Goal: Task Accomplishment & Management: Manage account settings

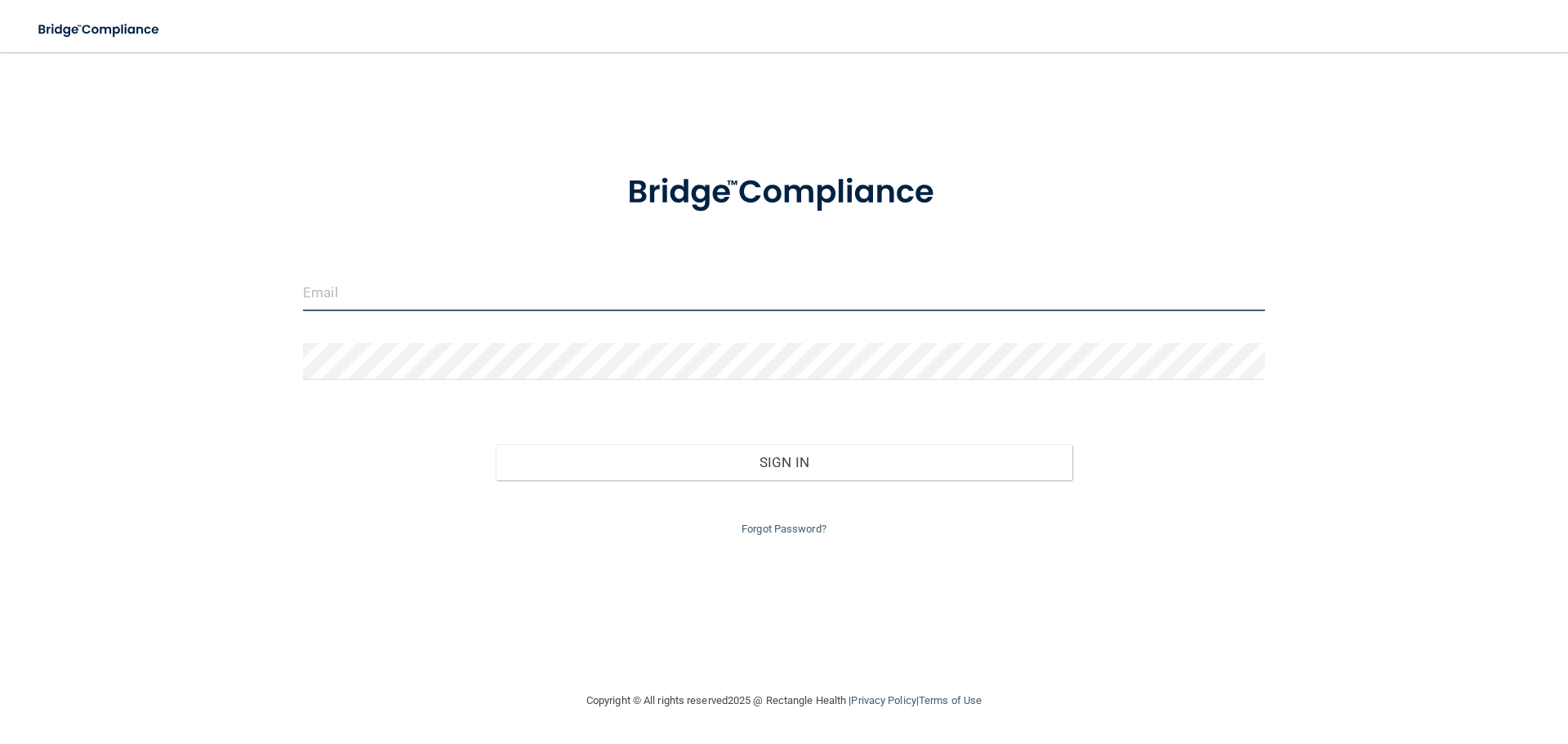
click at [569, 277] on input "email" at bounding box center [783, 292] width 962 height 36
type input "[EMAIL_ADDRESS][DOMAIN_NAME]"
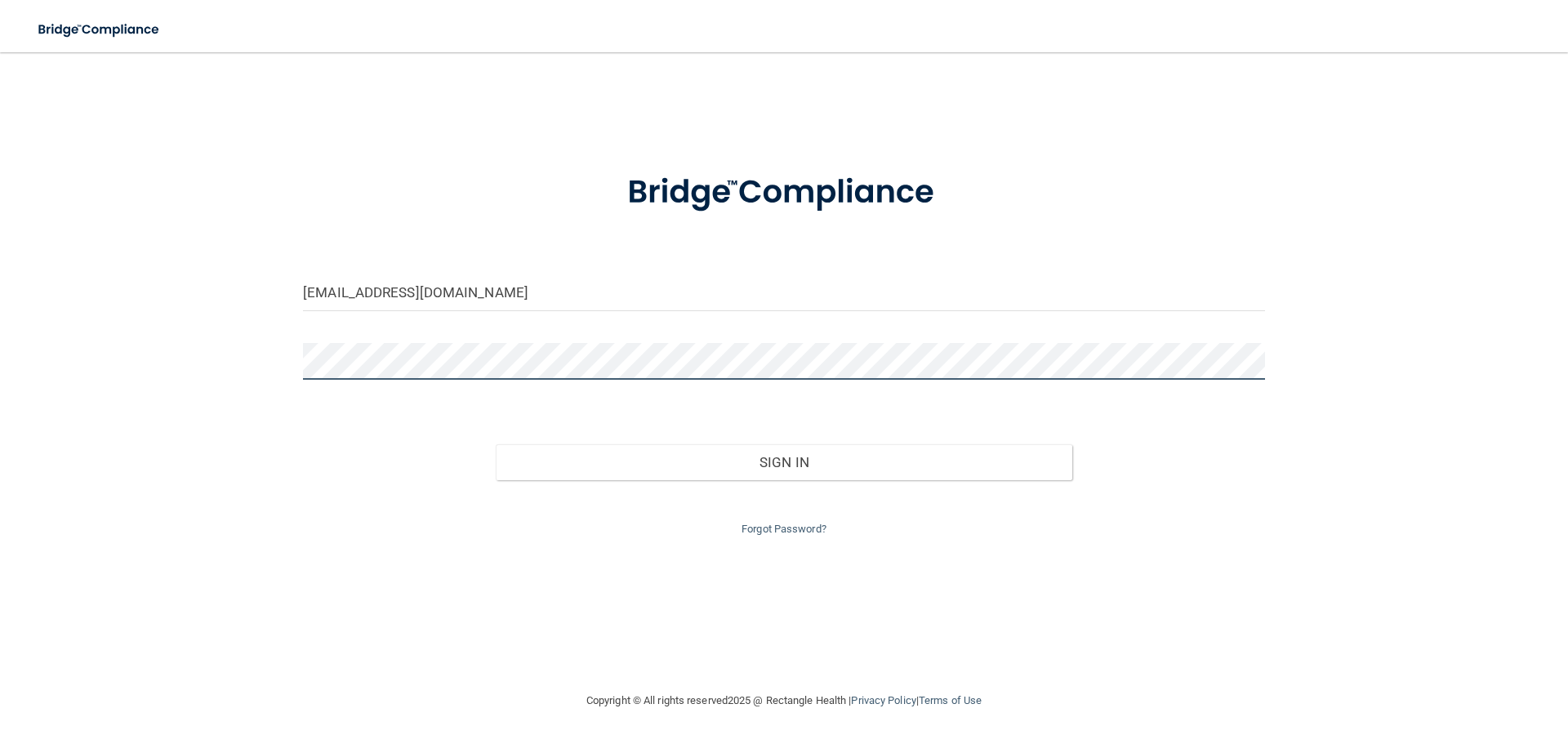
click at [495, 444] on button "Sign In" at bounding box center [784, 462] width 577 height 36
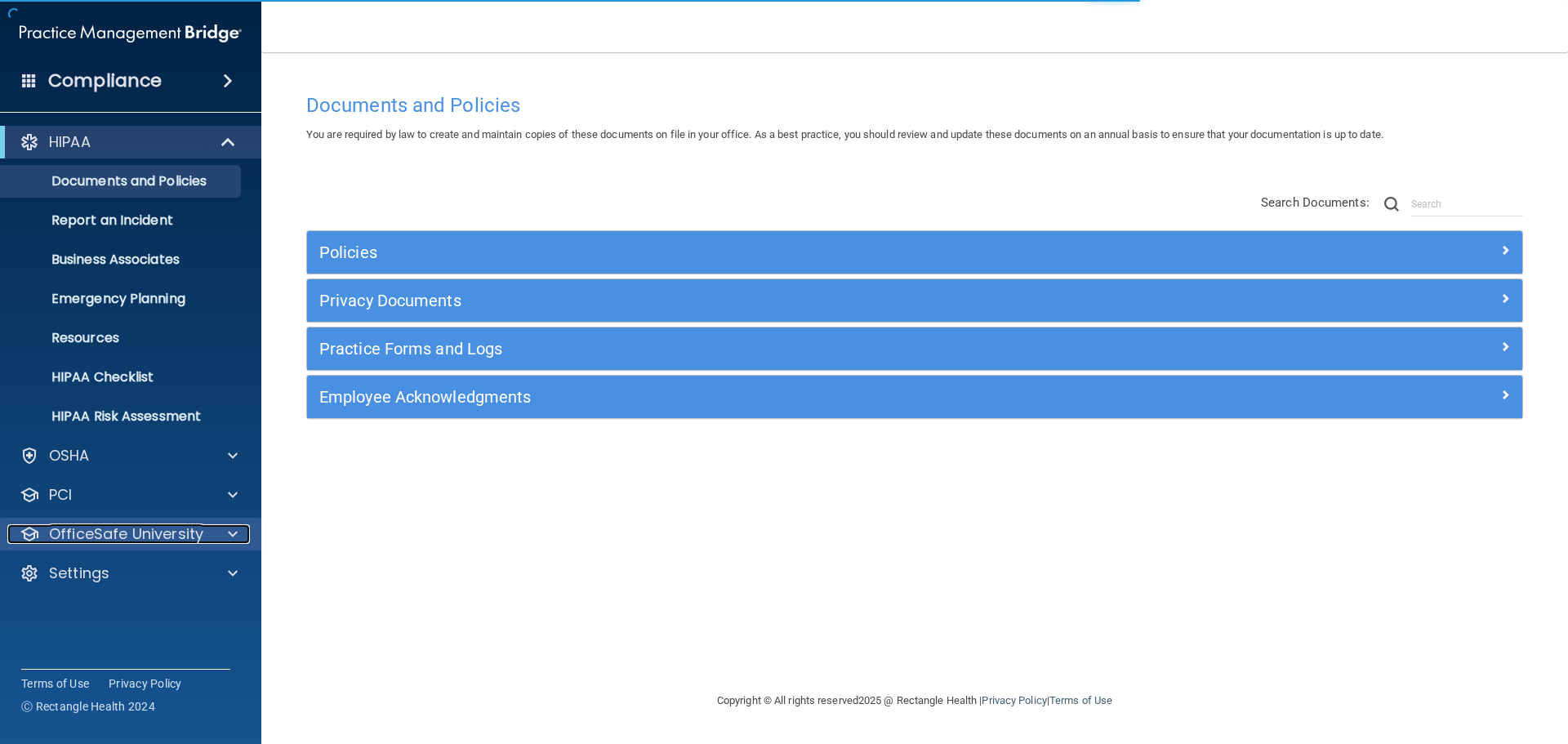
click at [232, 533] on span at bounding box center [233, 534] width 10 height 20
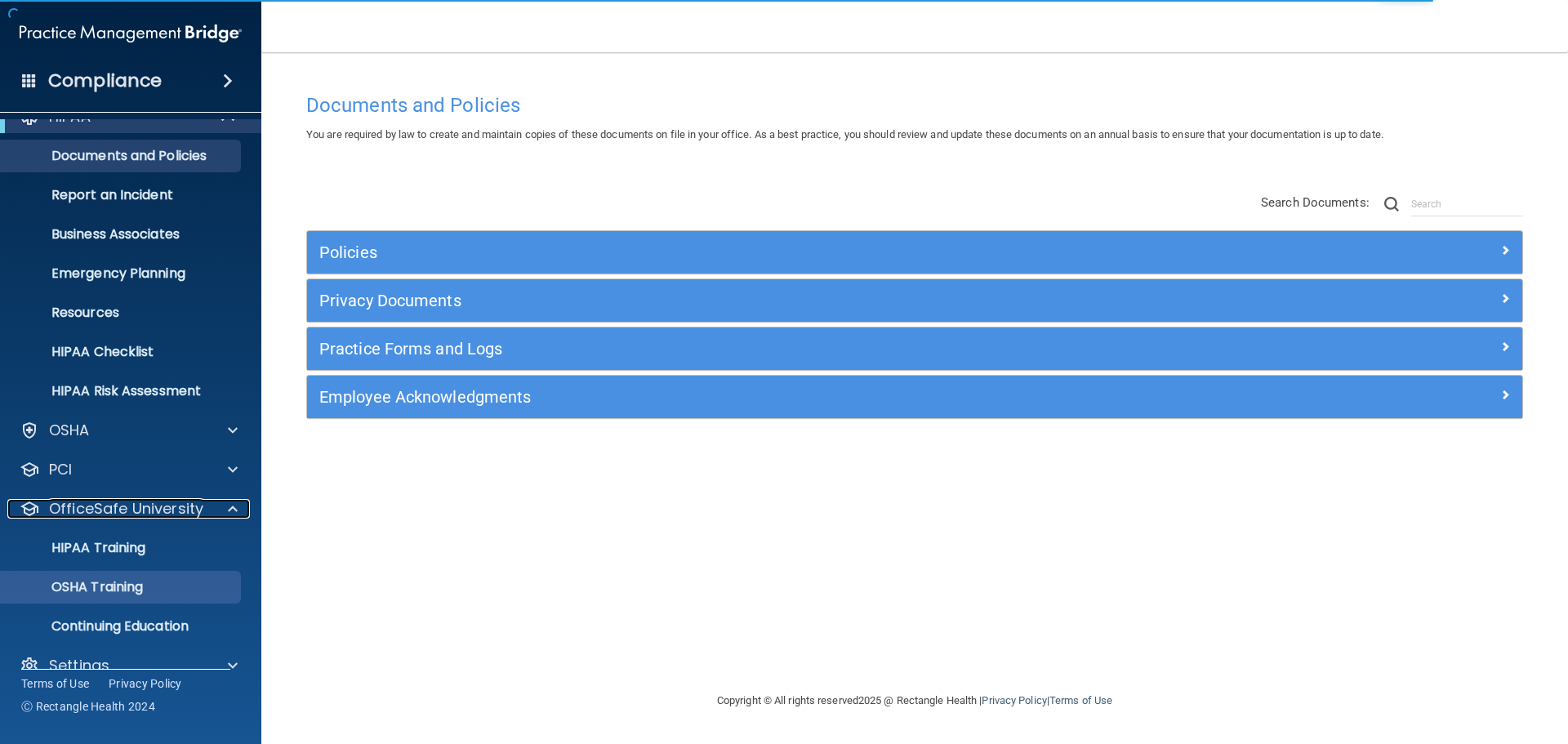
scroll to position [51, 0]
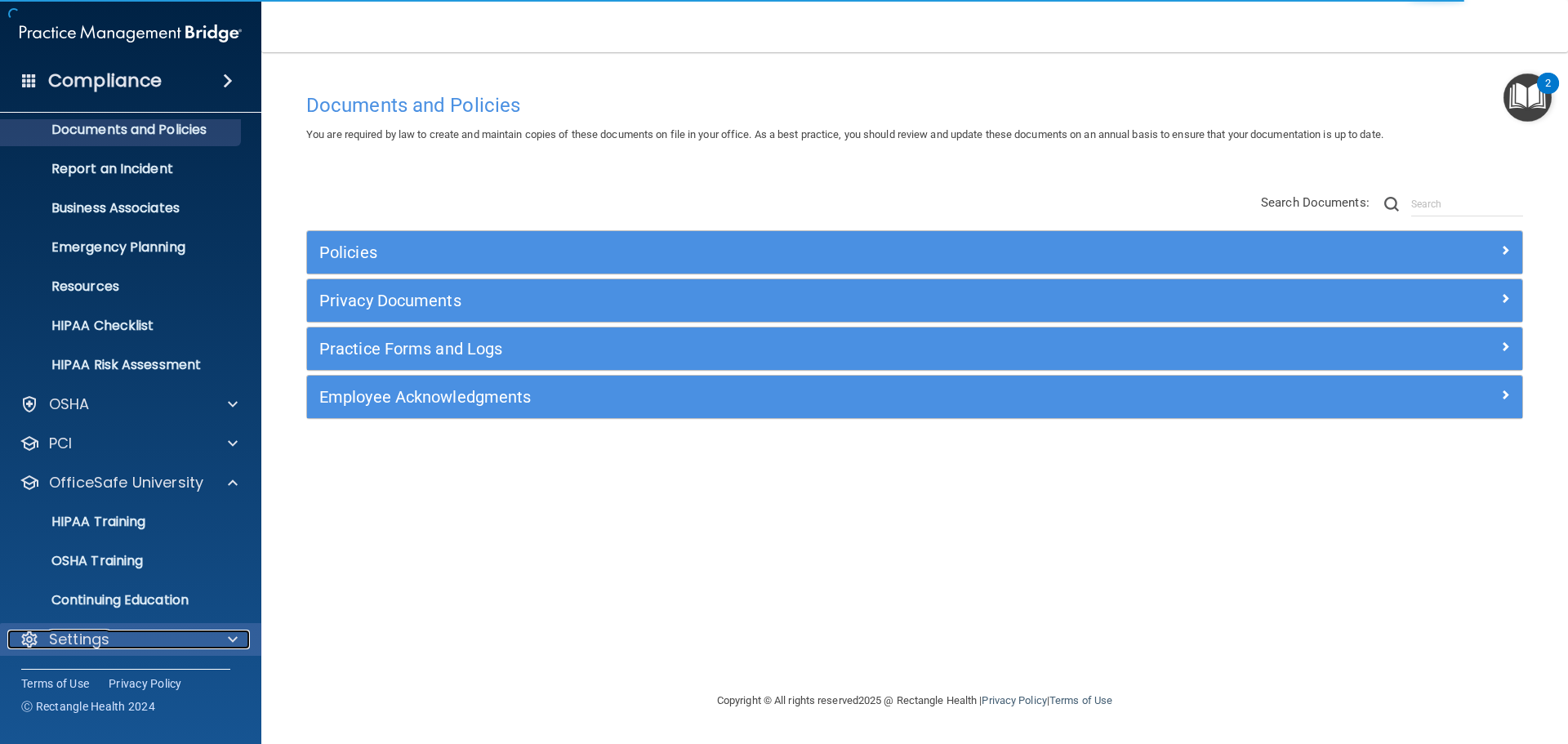
click at [225, 632] on div at bounding box center [230, 639] width 41 height 20
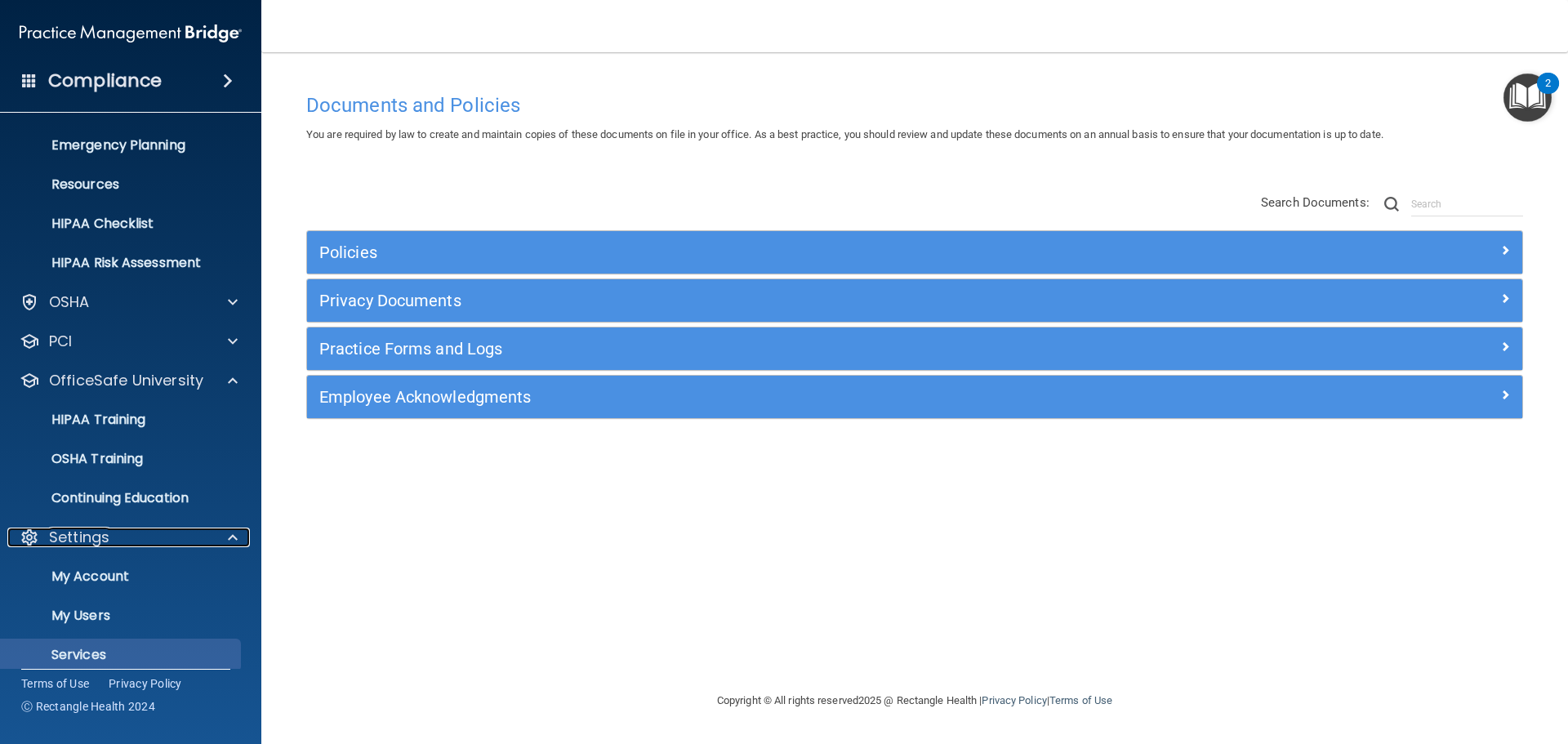
scroll to position [209, 0]
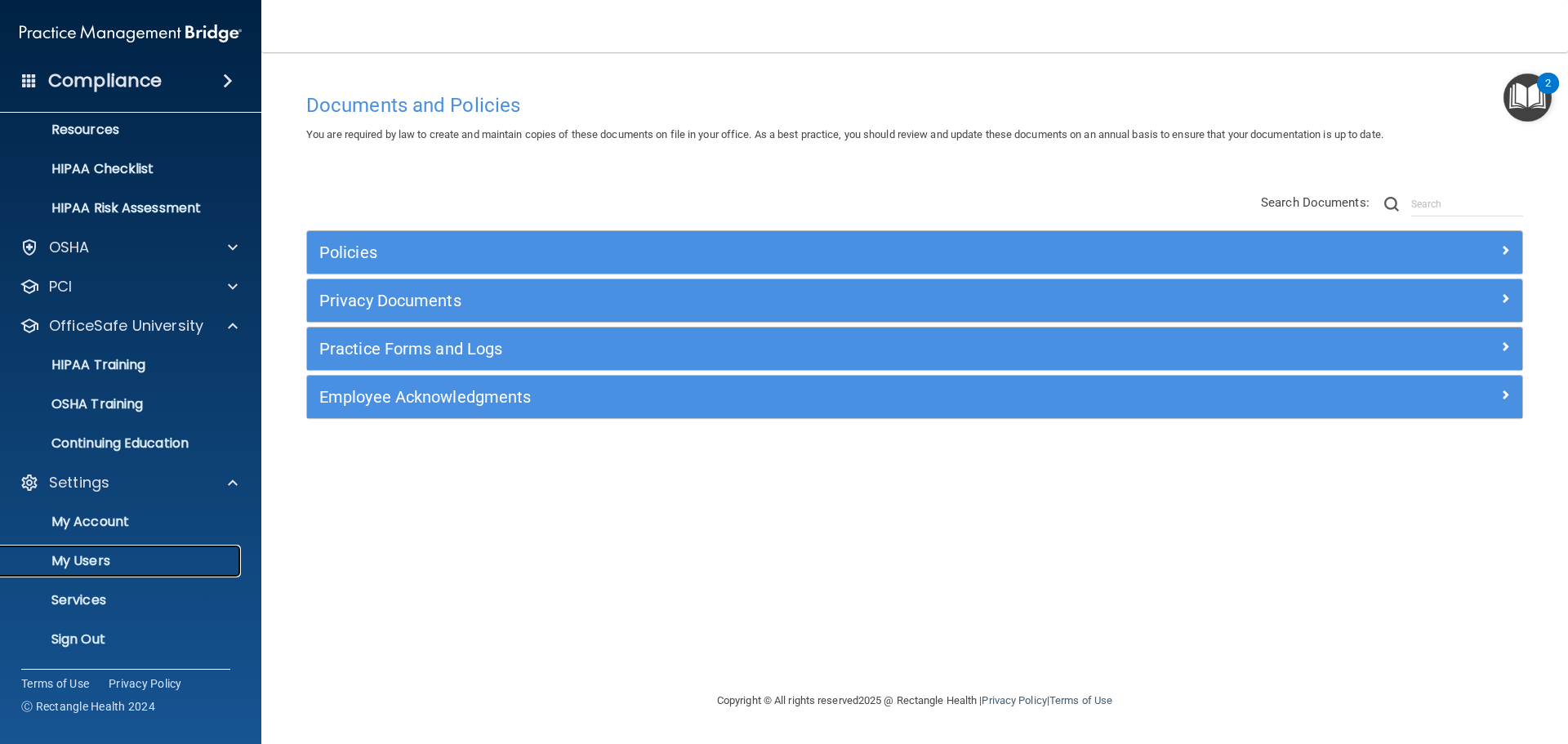
click at [162, 564] on p "My Users" at bounding box center [122, 561] width 223 height 16
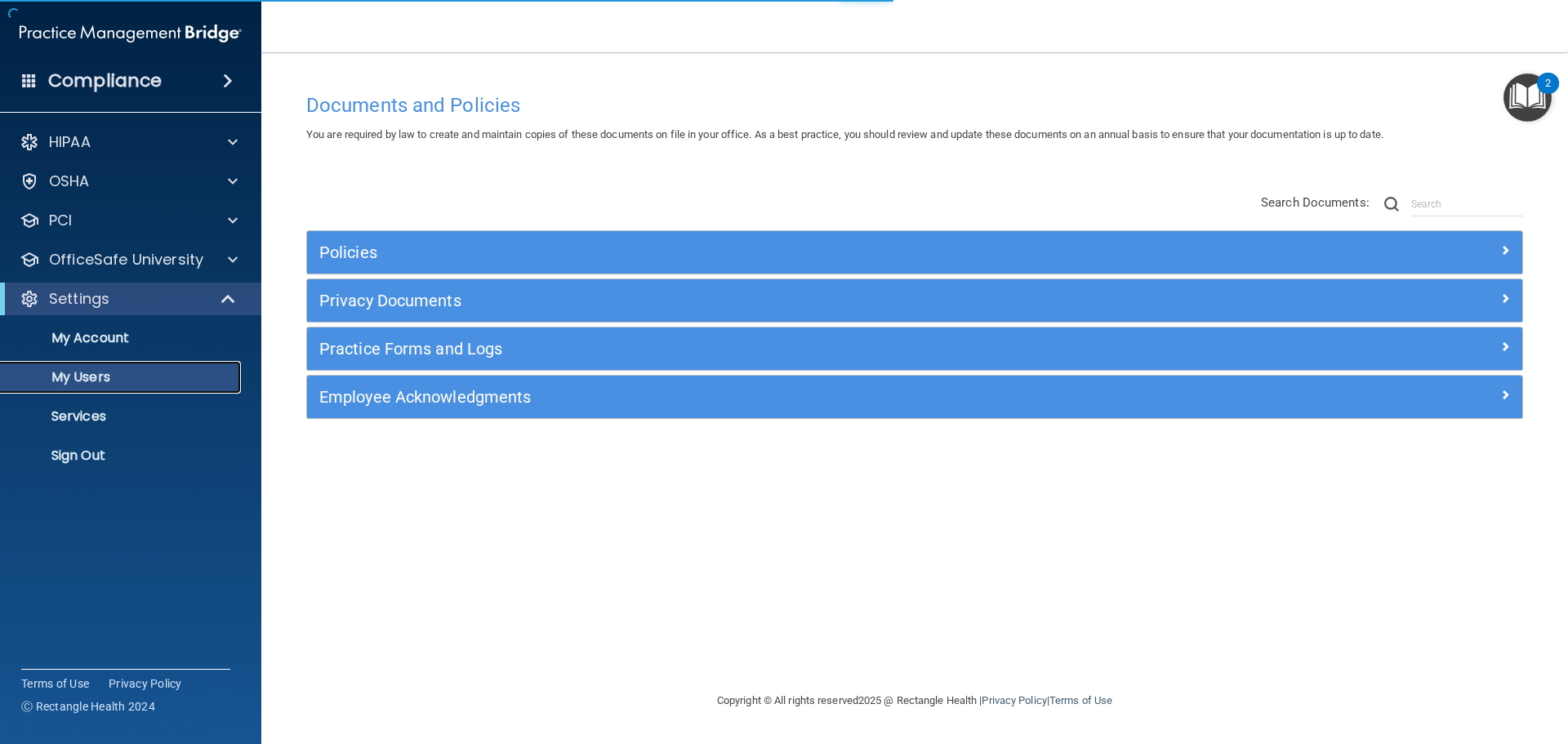
select select "20"
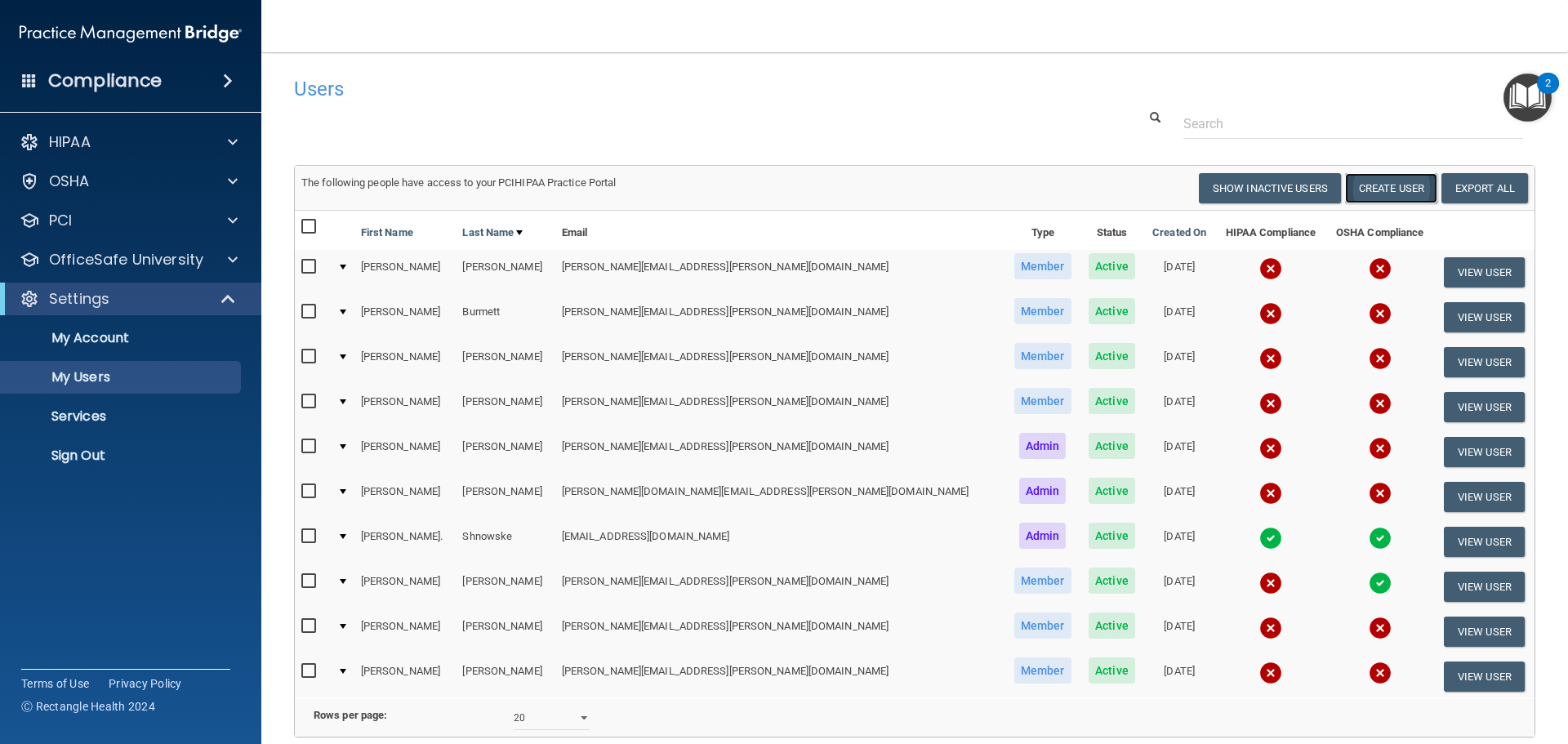
click at [1374, 185] on button "Create User" at bounding box center [1391, 188] width 92 height 30
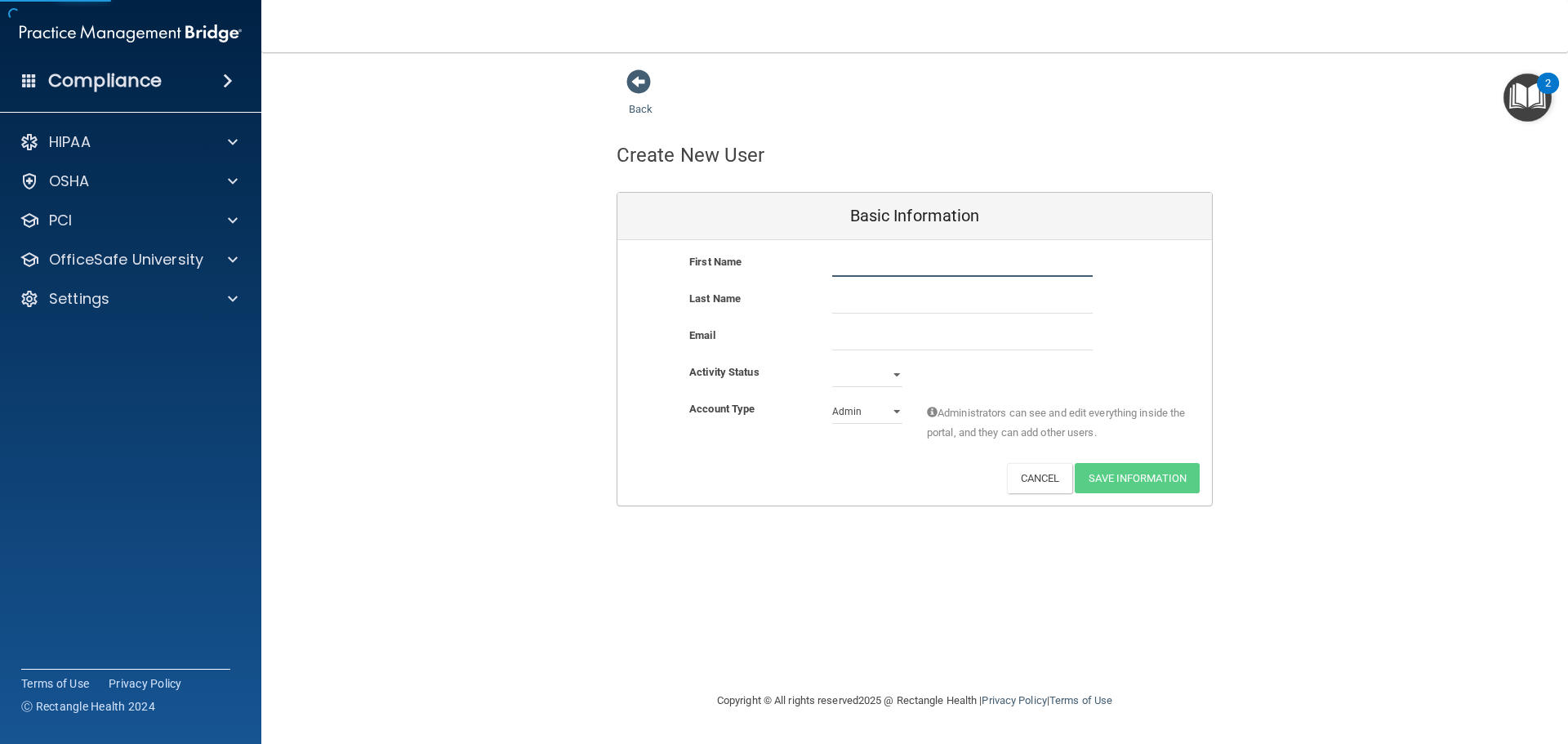
click at [919, 262] on input "text" at bounding box center [962, 265] width 260 height 25
type input "N"
type input "[PERSON_NAME]"
click at [899, 311] on input "text" at bounding box center [962, 302] width 260 height 25
type input "[PERSON_NAME]"
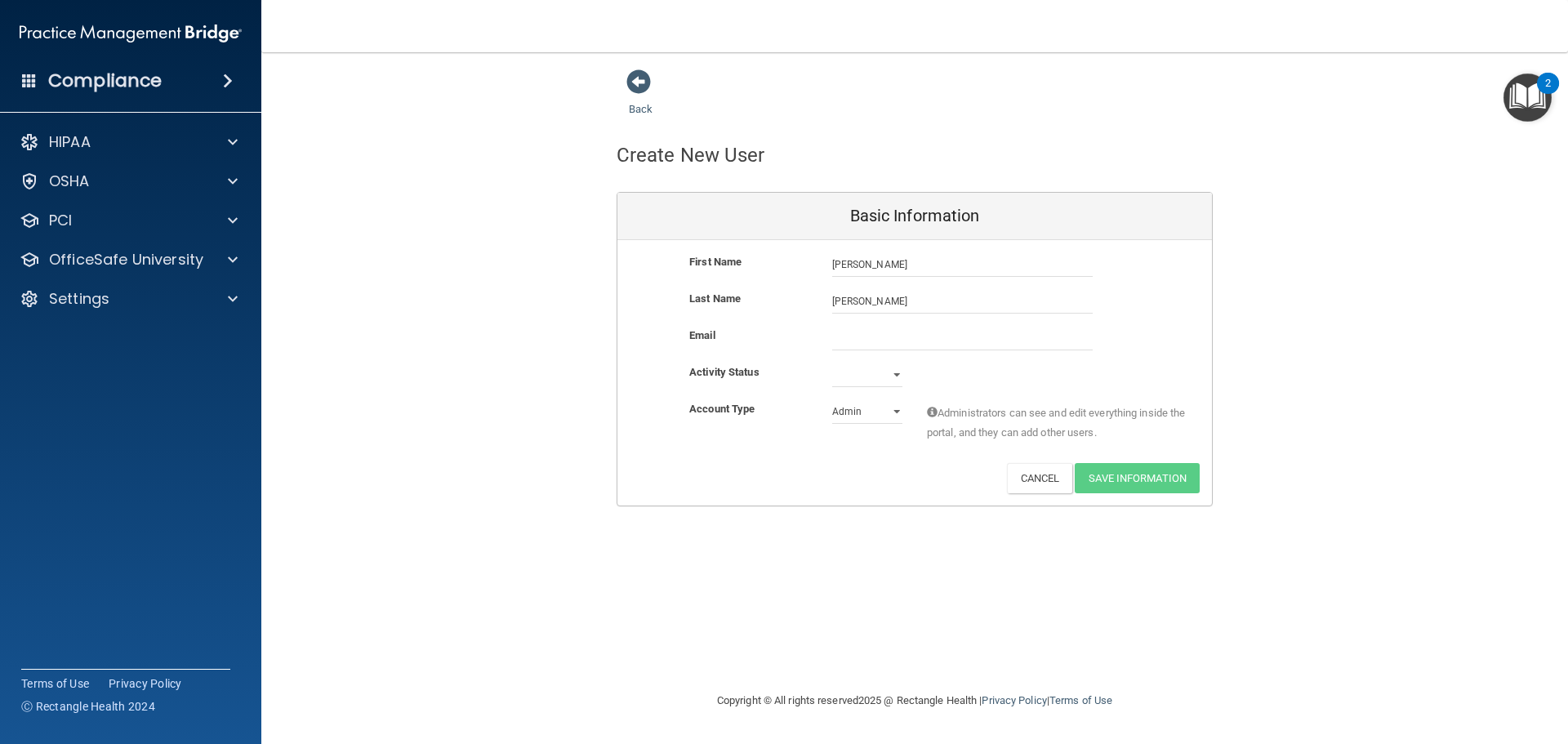
click at [872, 390] on div "Activity Status Active Inactive" at bounding box center [914, 380] width 594 height 36
click at [870, 384] on select "Active Inactive" at bounding box center [867, 375] width 70 height 25
select select "active"
click at [832, 362] on select "Active Inactive" at bounding box center [867, 375] width 70 height 25
click at [871, 412] on select "Admin Member" at bounding box center [867, 412] width 70 height 25
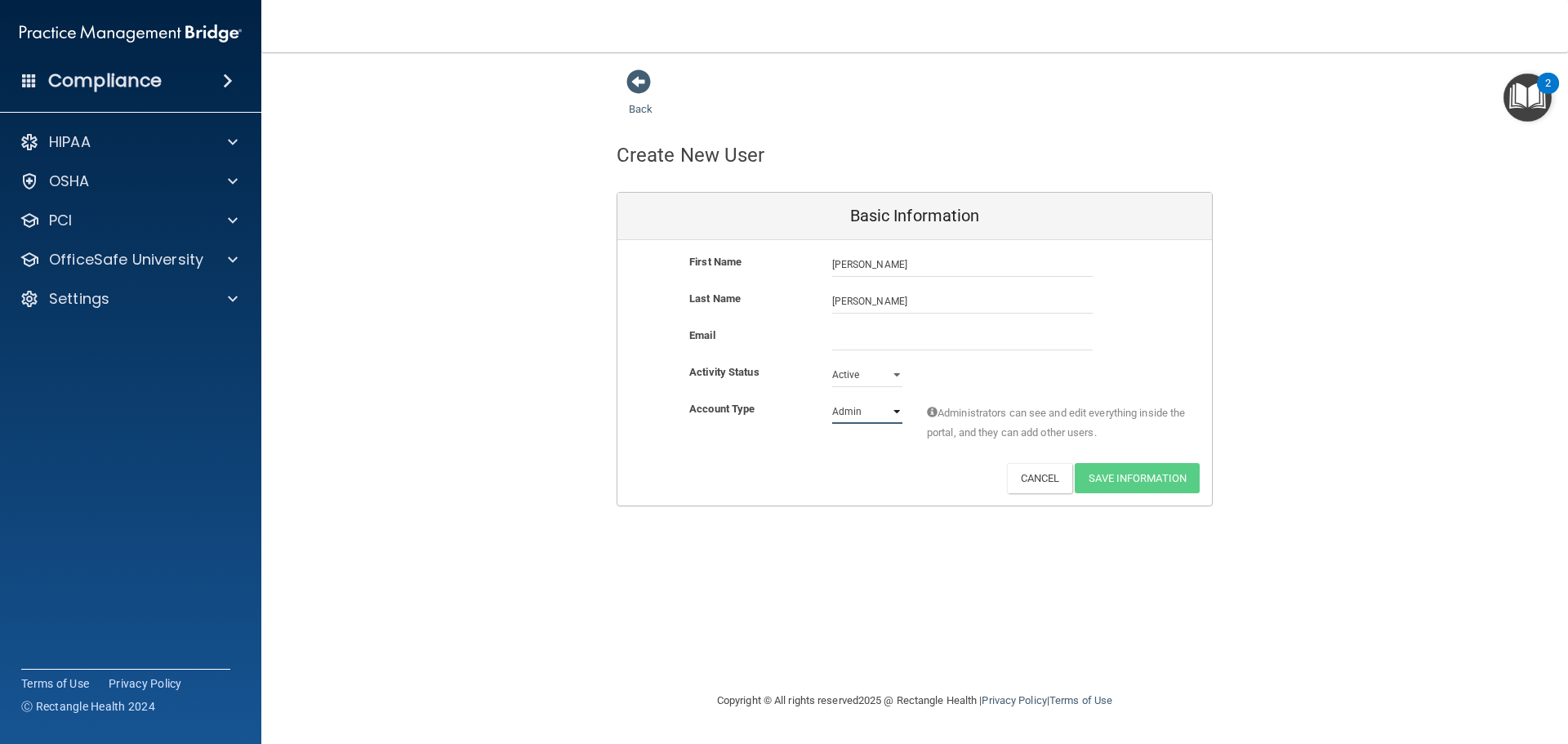
select select "practice_member"
click at [832, 400] on select "Admin Member" at bounding box center [867, 412] width 70 height 25
click at [878, 335] on input "email" at bounding box center [962, 338] width 260 height 25
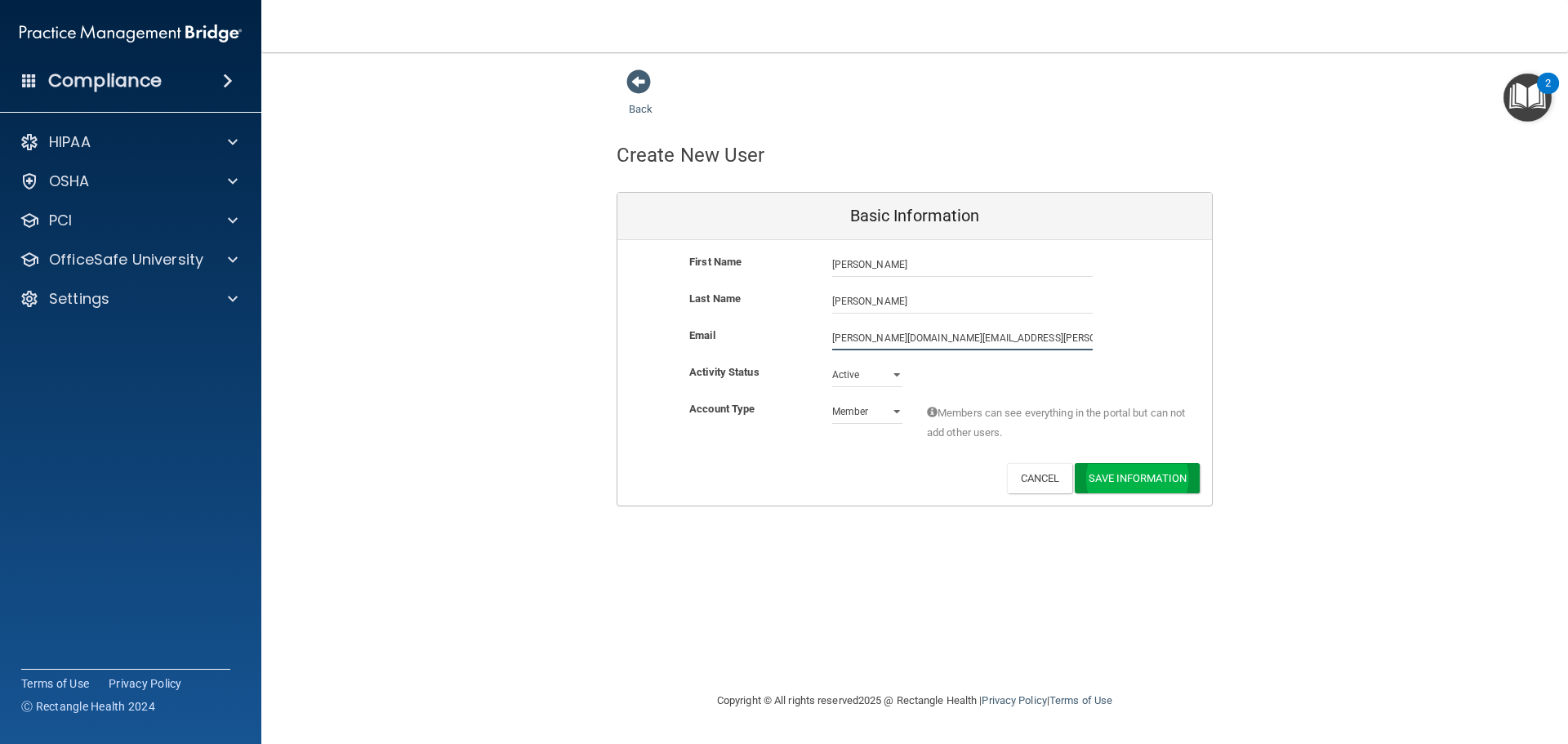
type input "[PERSON_NAME][DOMAIN_NAME][EMAIL_ADDRESS][PERSON_NAME][DOMAIN_NAME]"
click at [1114, 477] on button "Save Information" at bounding box center [1136, 481] width 125 height 30
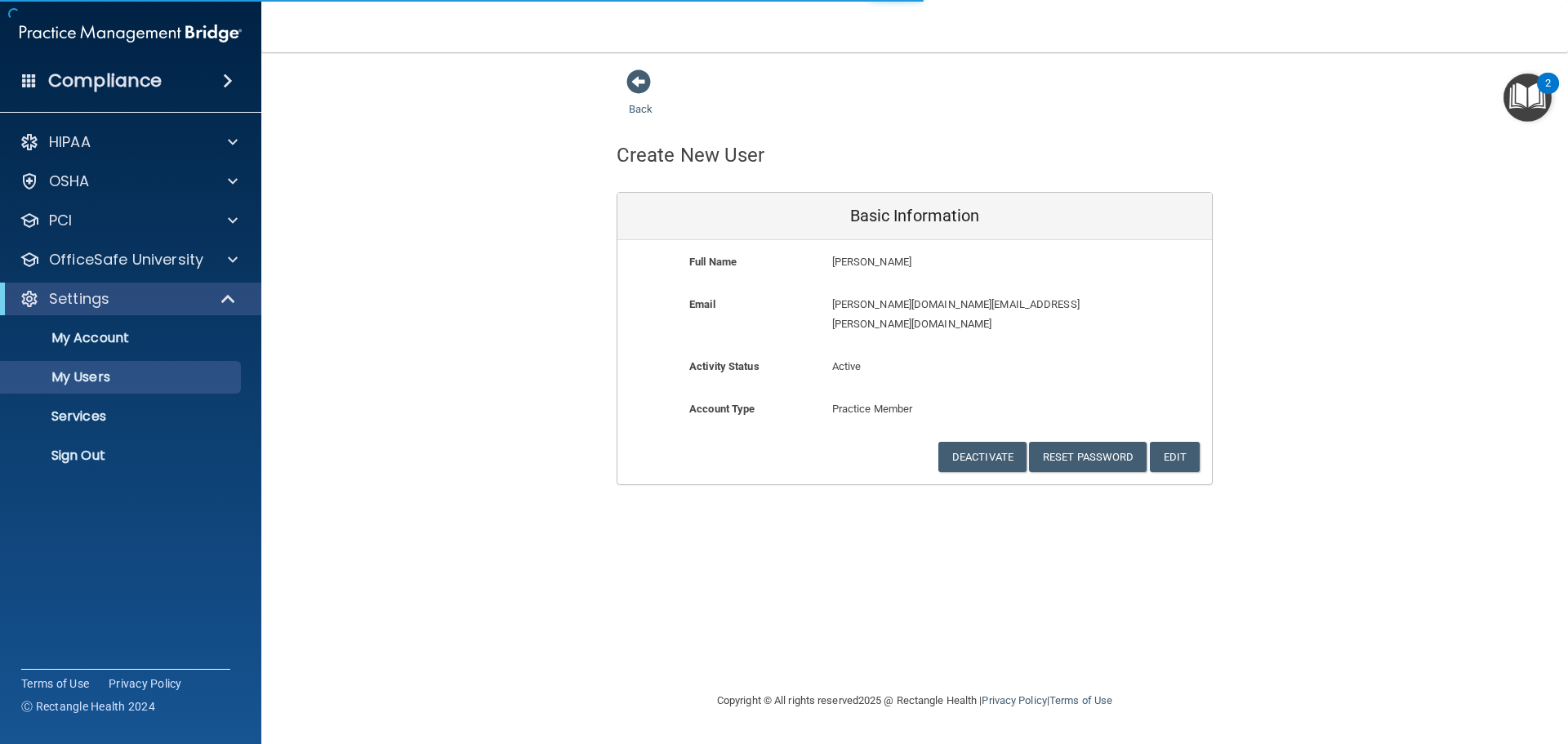
select select "20"
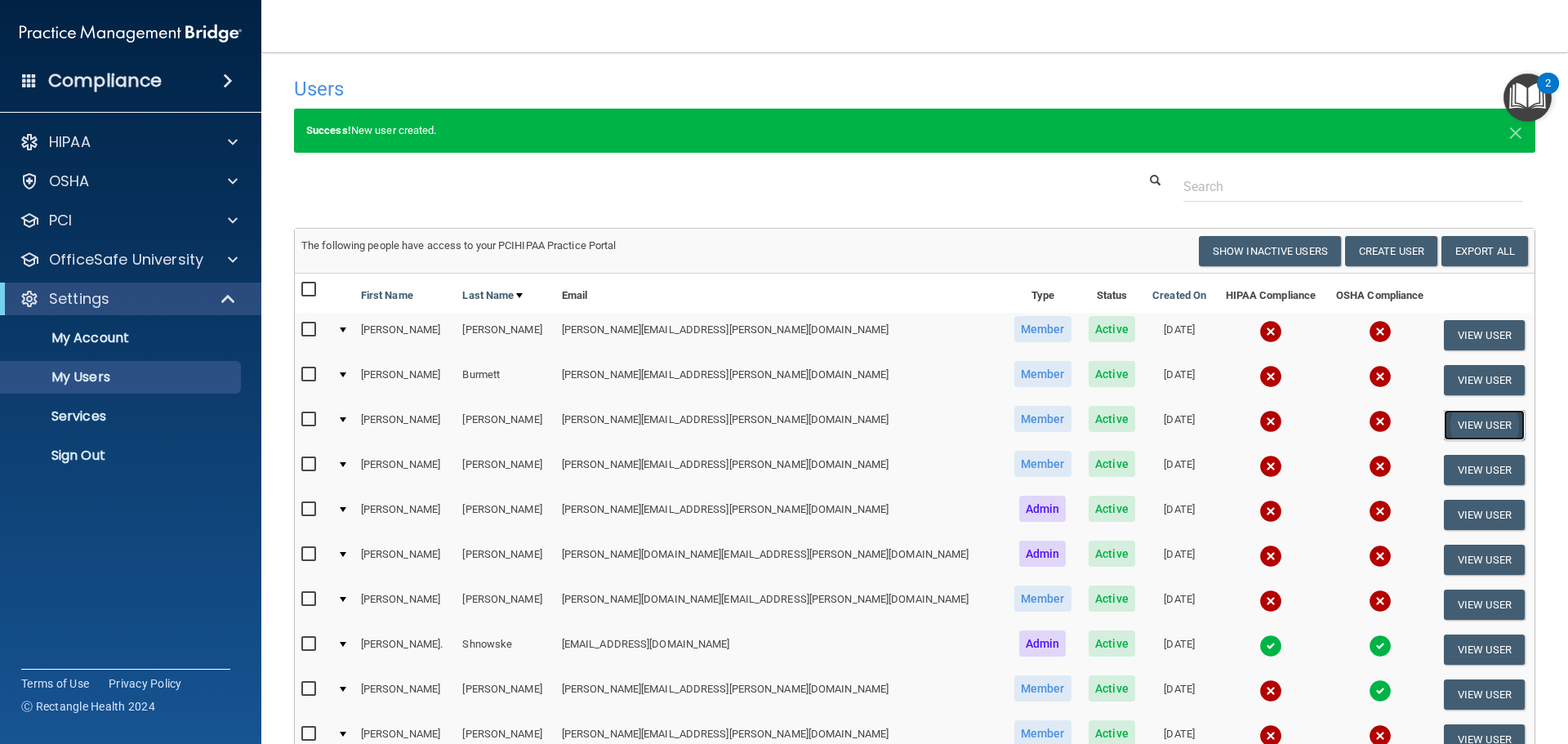
click at [1447, 421] on button "View User" at bounding box center [1484, 425] width 81 height 30
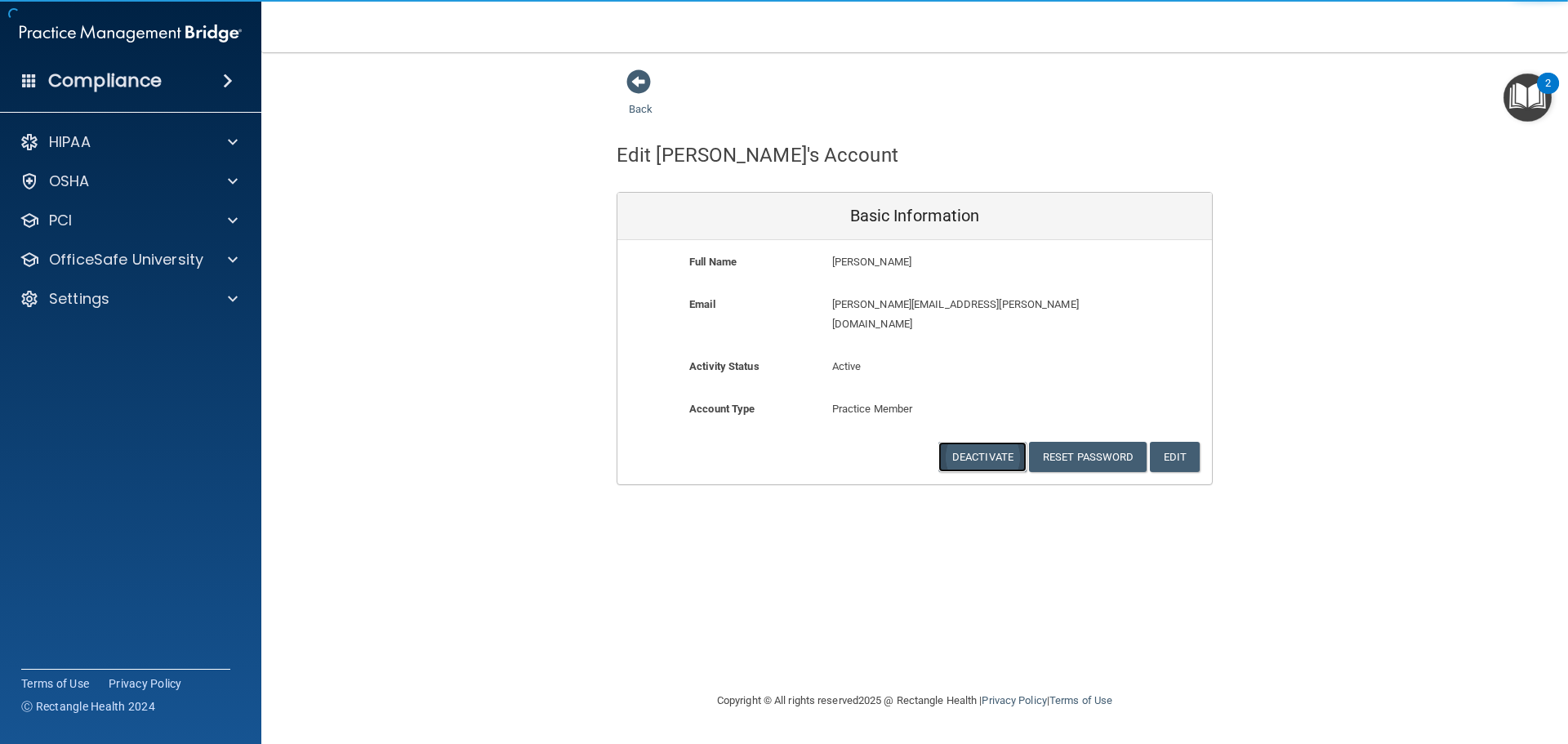
click at [979, 446] on button "Deactivate" at bounding box center [982, 457] width 88 height 30
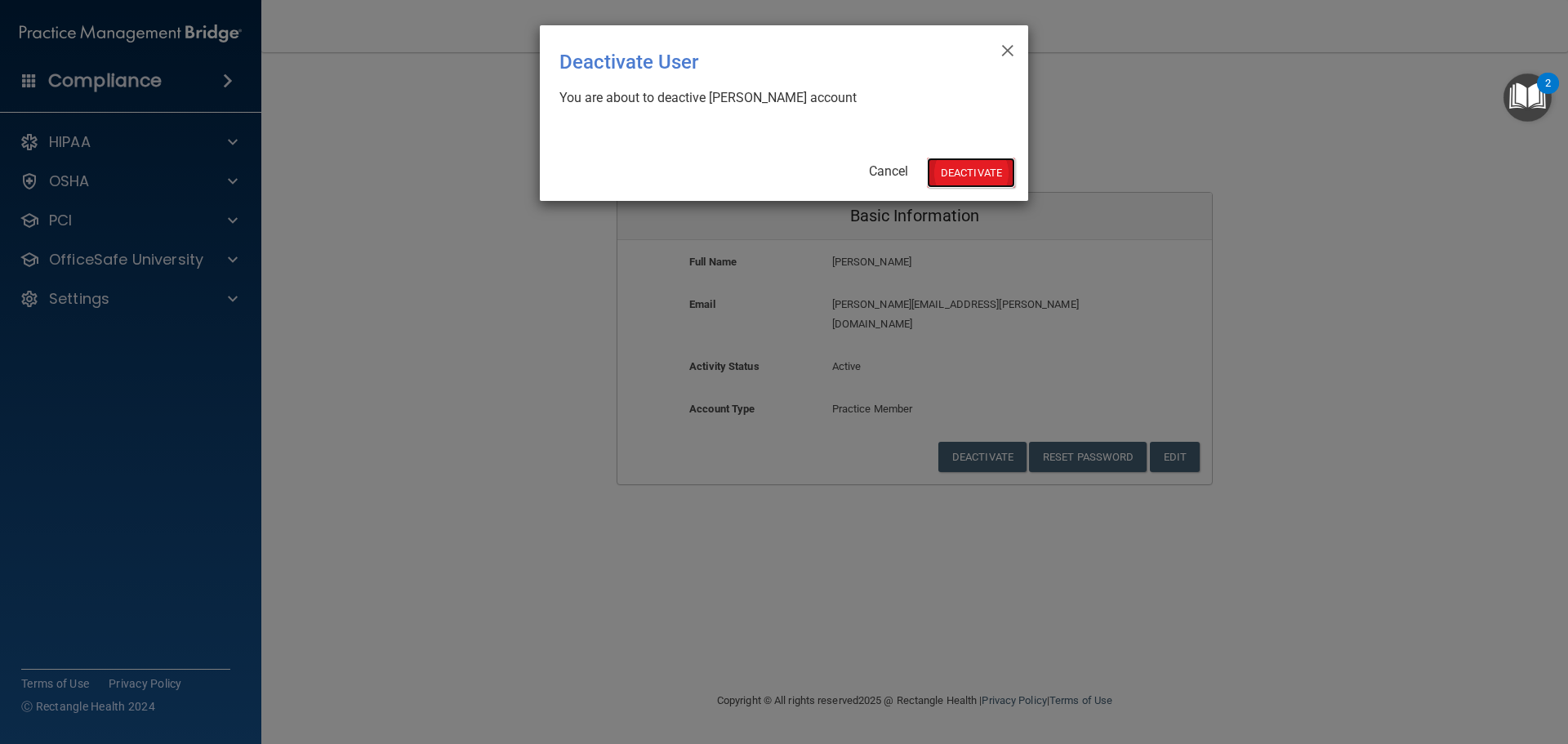
click at [970, 163] on button "Deactivate" at bounding box center [970, 172] width 88 height 30
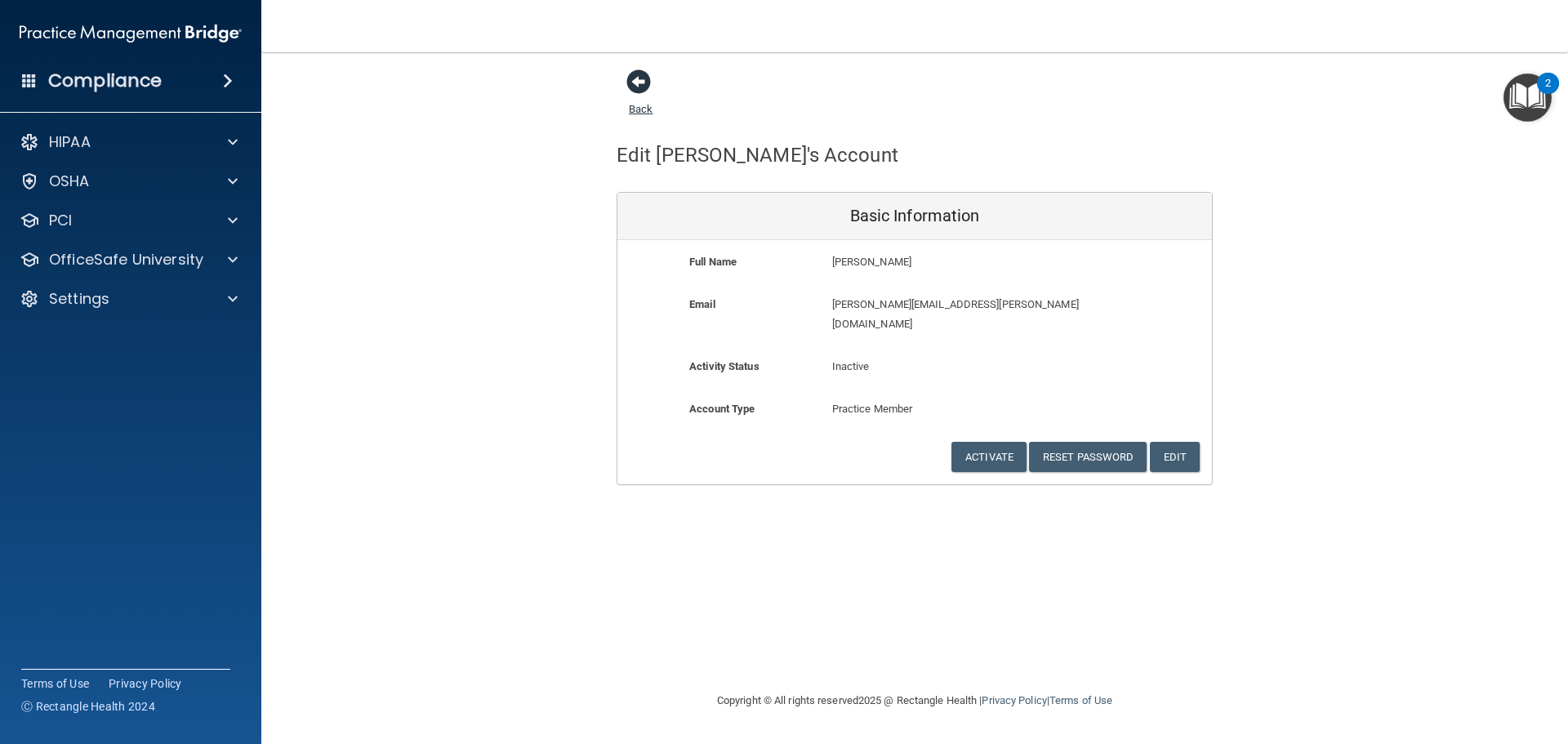
click at [641, 79] on span at bounding box center [638, 82] width 25 height 25
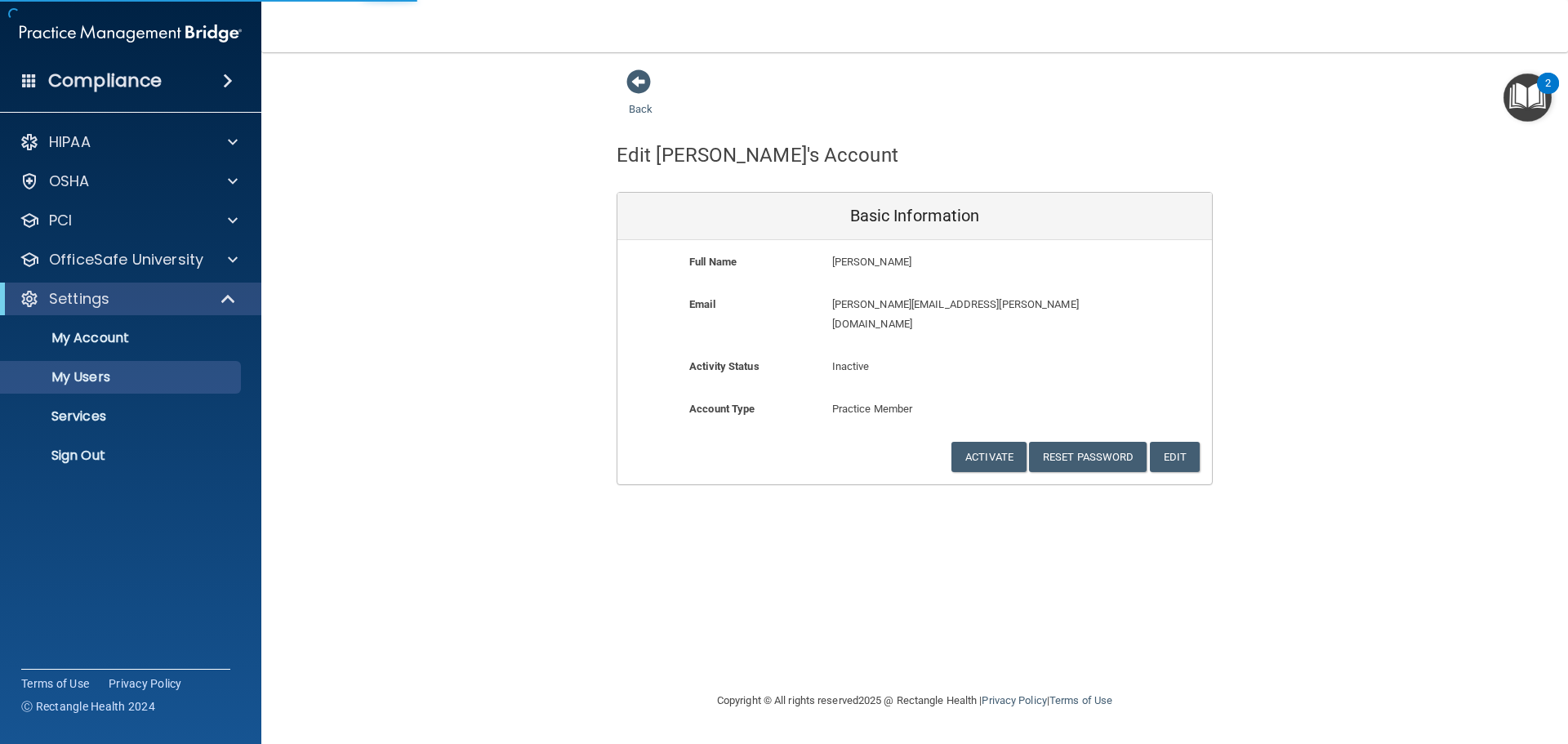
select select "20"
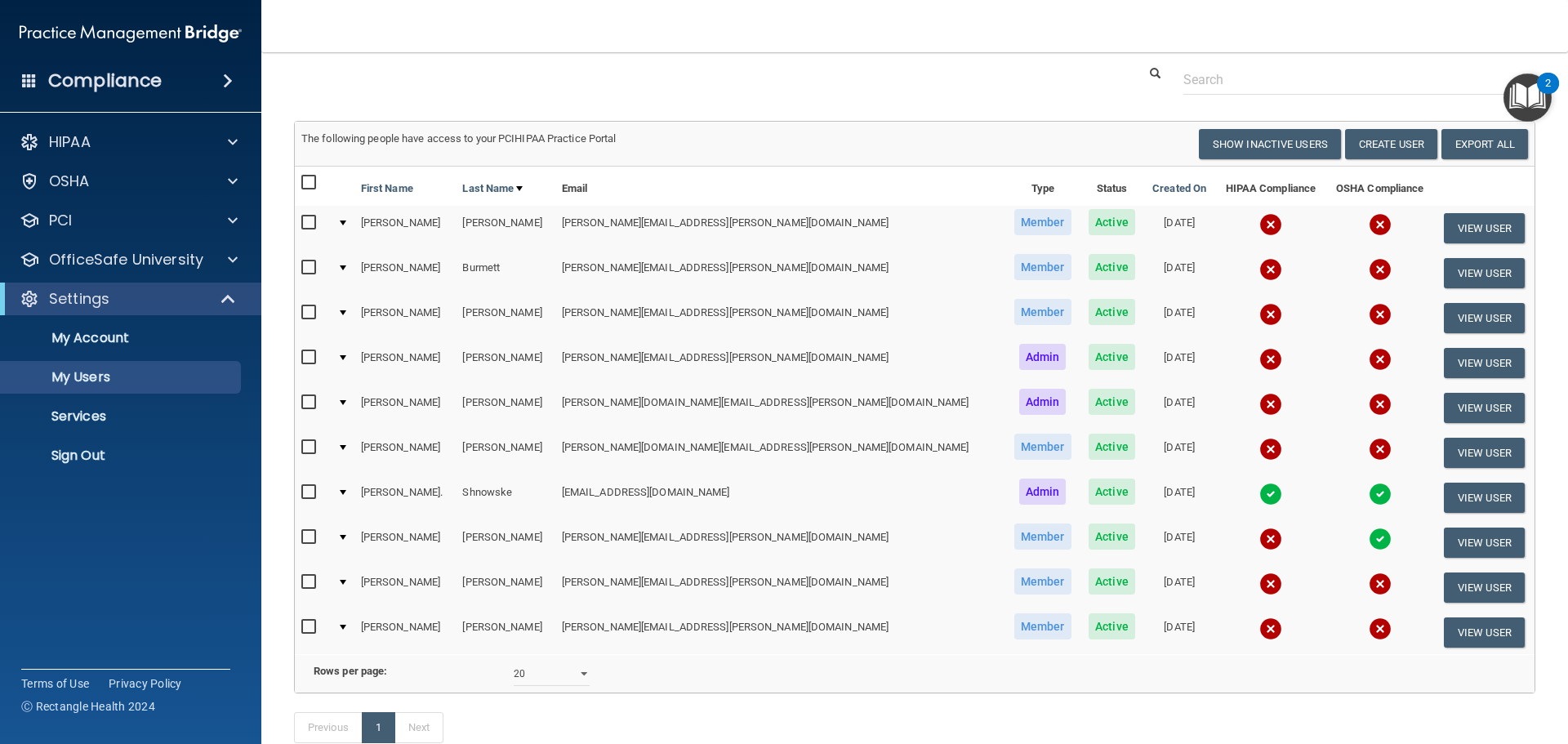
scroll to position [137, 0]
